Goal: Task Accomplishment & Management: Manage account settings

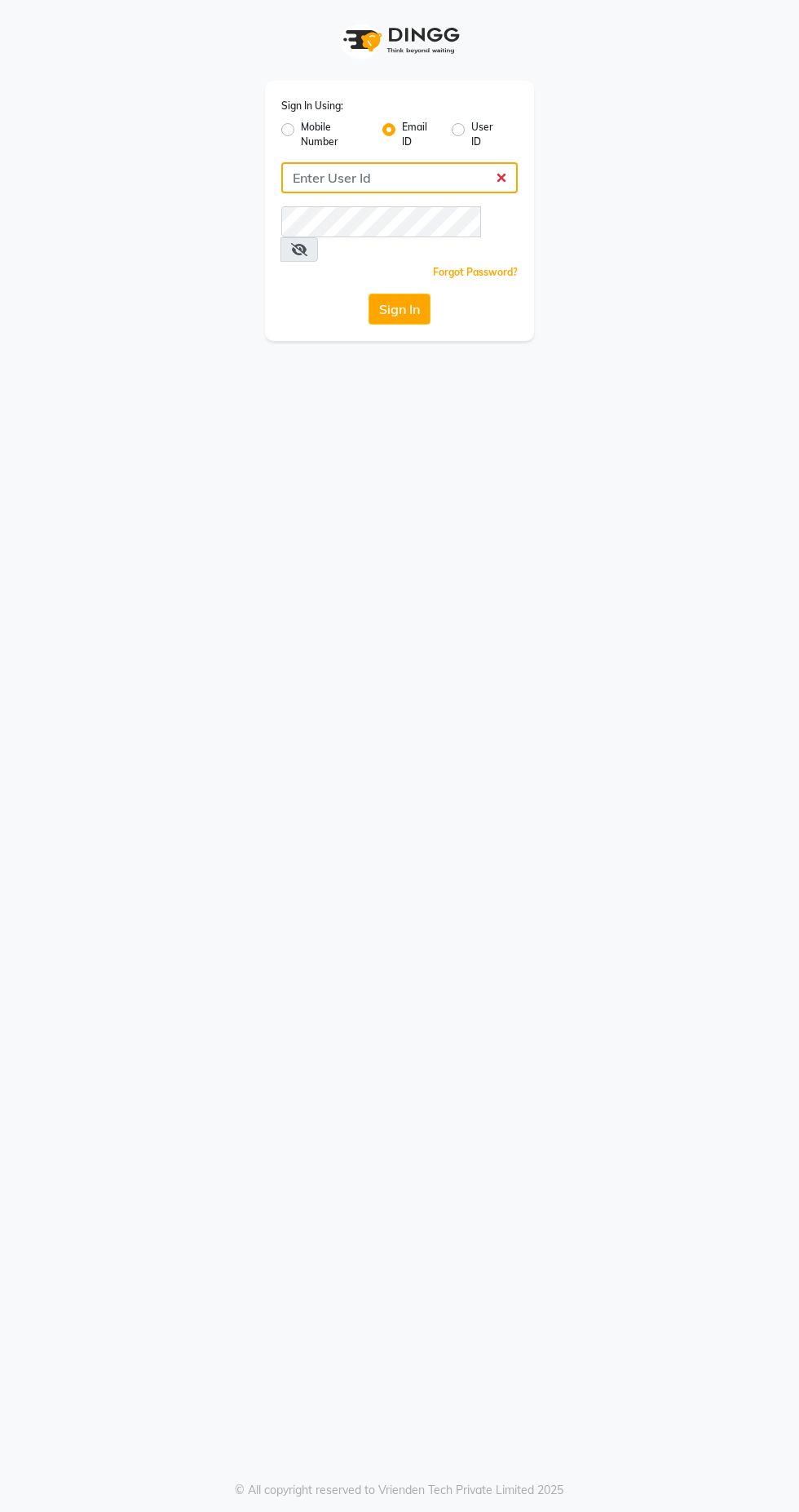
type input "[EMAIL_ADDRESS][DOMAIN_NAME]"
click at [368, 293] on button "Sign In" at bounding box center [400, 309] width 62 height 31
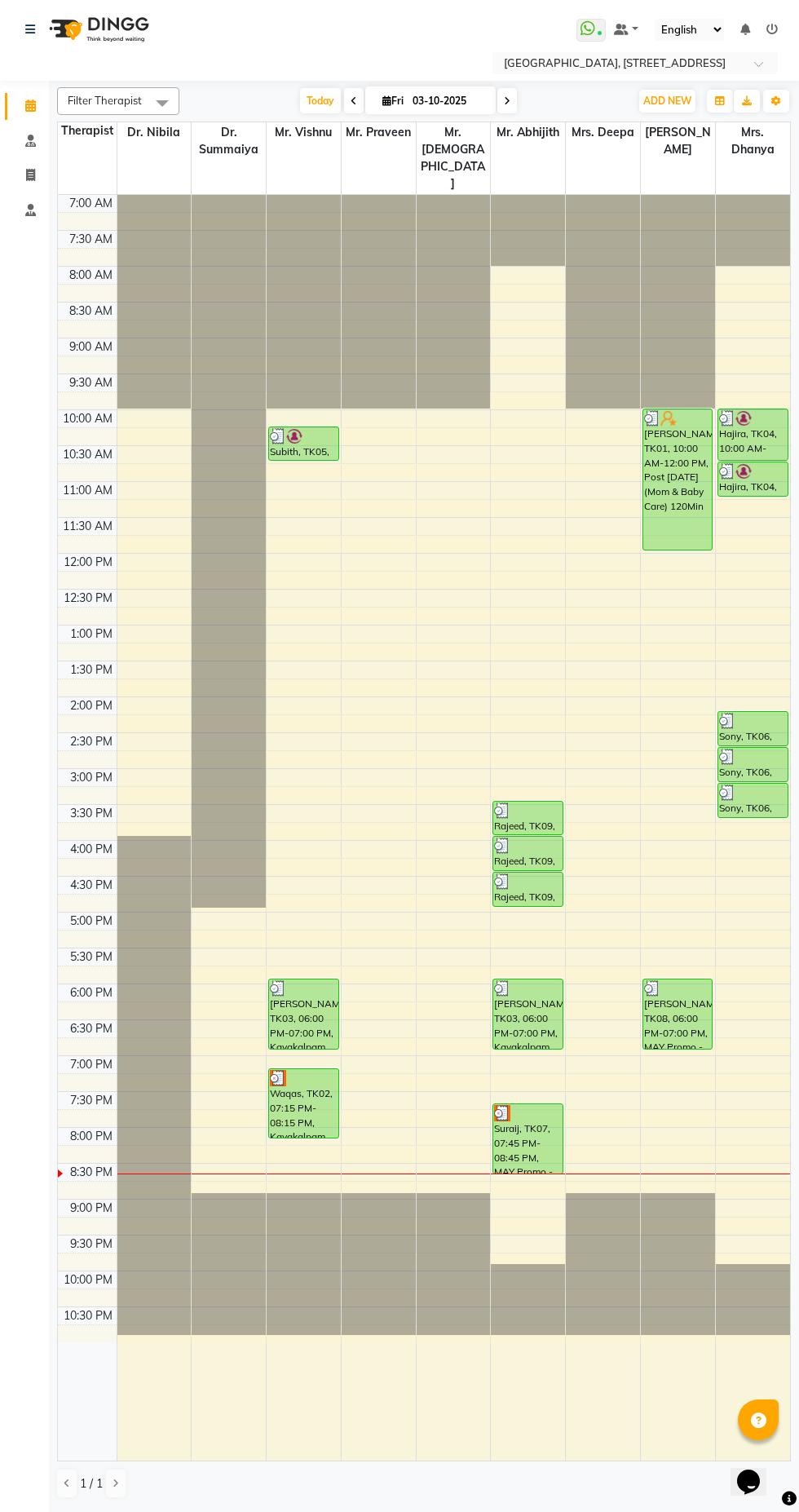
click at [507, 101] on icon at bounding box center [506, 101] width 6 height 10
type input "04-10-2025"
